Goal: Task Accomplishment & Management: Manage account settings

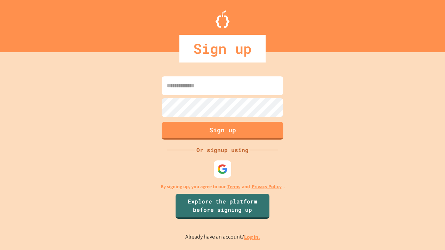
click at [252, 237] on link "Log in." at bounding box center [252, 237] width 16 height 7
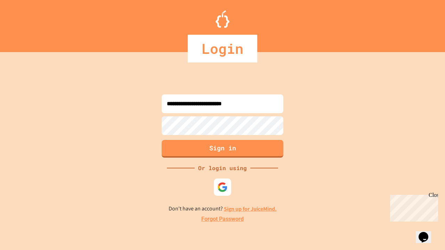
type input "**********"
